Goal: Book appointment/travel/reservation

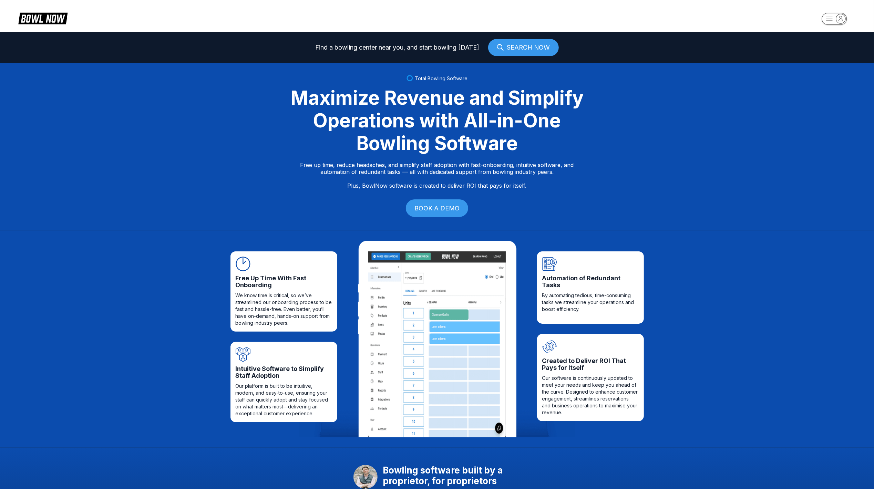
click at [824, 17] on rect "button" at bounding box center [833, 19] width 25 height 12
click at [819, 63] on div "Business Console" at bounding box center [832, 66] width 49 height 12
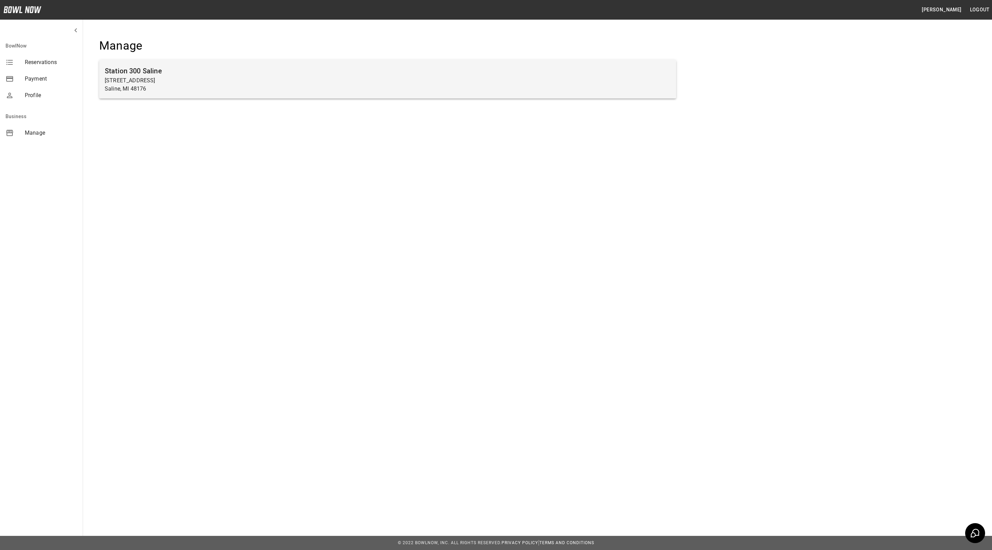
click at [255, 85] on p "Saline, MI 48176" at bounding box center [388, 89] width 566 height 8
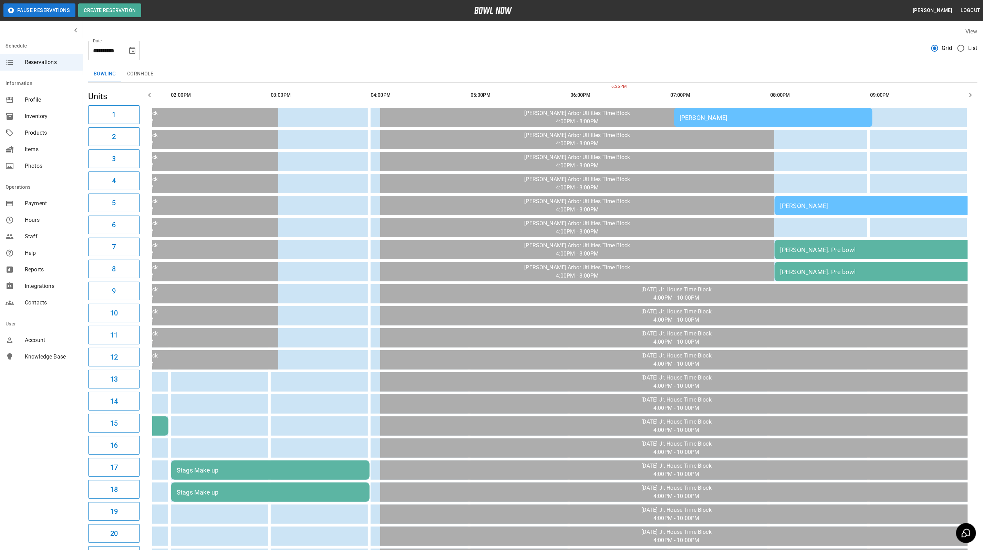
click at [134, 50] on icon "Choose date, selected date is Sep 23, 2025" at bounding box center [132, 50] width 8 height 8
click at [150, 69] on icon "Next month" at bounding box center [150, 71] width 8 height 8
click at [147, 138] on button "25" at bounding box center [147, 139] width 12 height 12
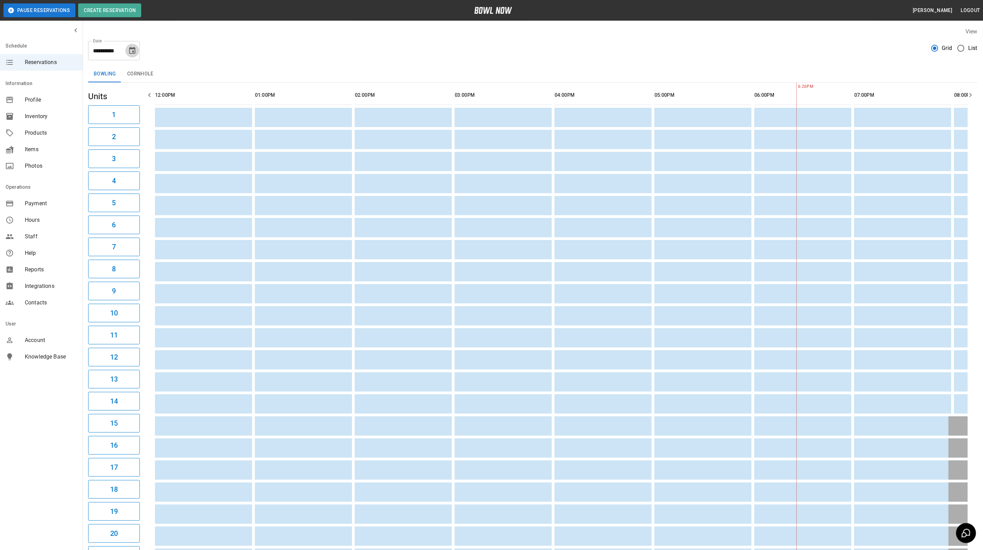
click at [133, 48] on icon "Choose date, selected date is Oct 25, 2025" at bounding box center [132, 50] width 6 height 7
click at [133, 68] on icon "Previous month" at bounding box center [132, 71] width 8 height 8
click at [93, 140] on button "23" at bounding box center [91, 139] width 12 height 12
type input "**********"
